Goal: Information Seeking & Learning: Find specific page/section

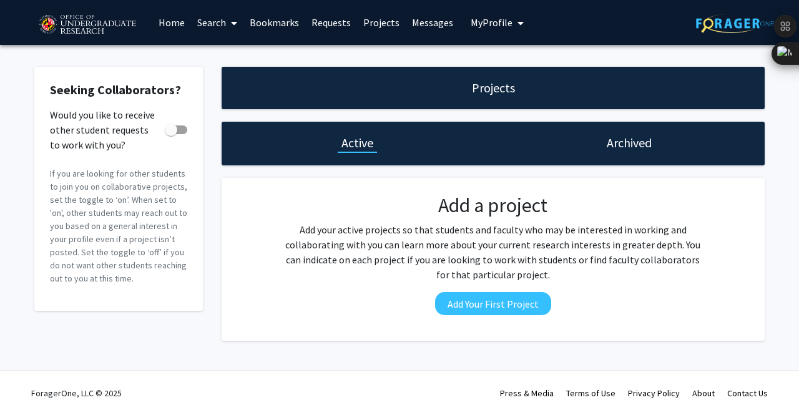
click at [177, 24] on link "Home" at bounding box center [171, 23] width 39 height 44
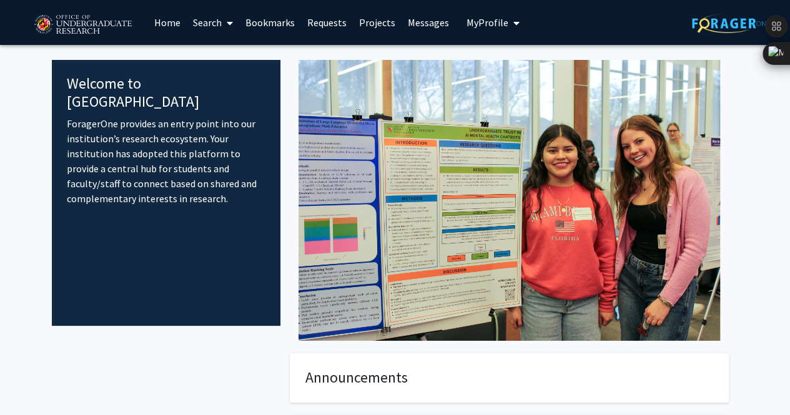
click at [201, 16] on link "Search" at bounding box center [213, 23] width 52 height 44
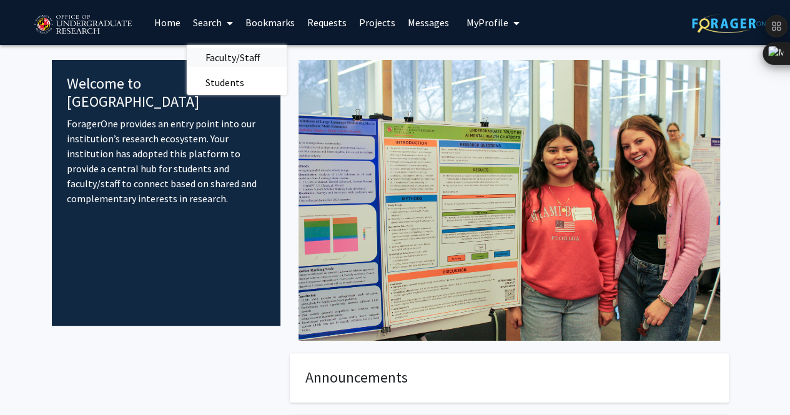
click at [232, 63] on span "Faculty/Staff" at bounding box center [233, 57] width 92 height 25
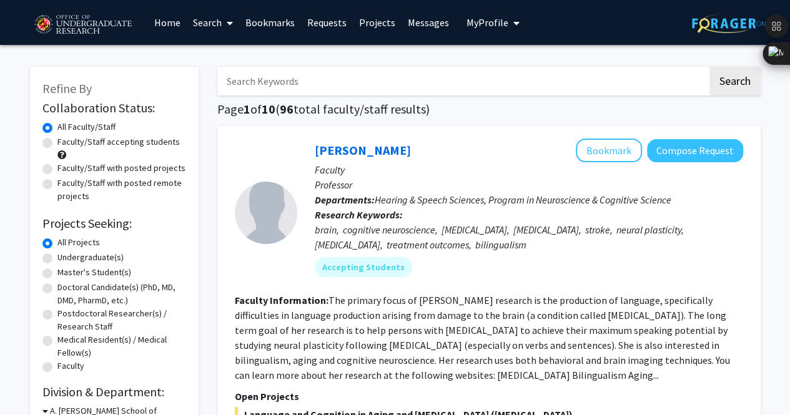
click at [484, 37] on button "My Profile" at bounding box center [493, 22] width 61 height 45
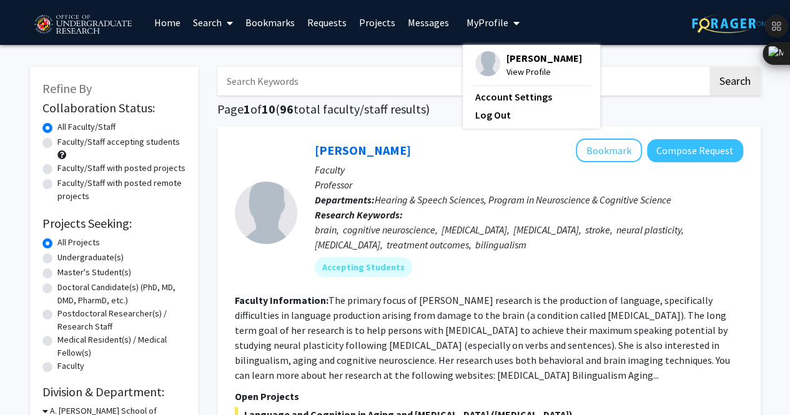
click at [397, 224] on div "brain, cognitive neuroscience, [MEDICAL_DATA], [MEDICAL_DATA], stroke, neural p…" at bounding box center [529, 237] width 428 height 30
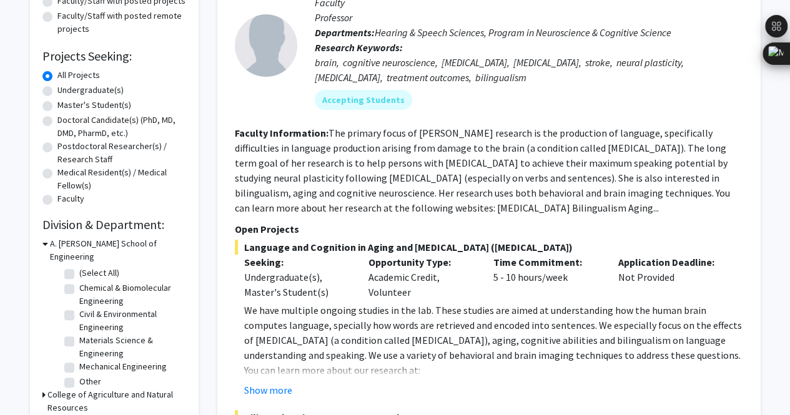
scroll to position [168, 0]
click at [57, 87] on label "Undergraduate(s)" at bounding box center [90, 89] width 66 height 13
click at [57, 87] on input "Undergraduate(s)" at bounding box center [61, 87] width 8 height 8
radio input "true"
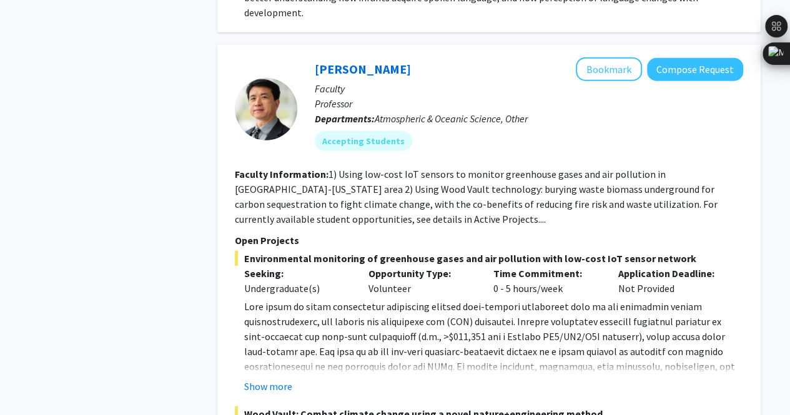
scroll to position [3909, 0]
